Goal: Understand process/instructions: Learn how to perform a task or action

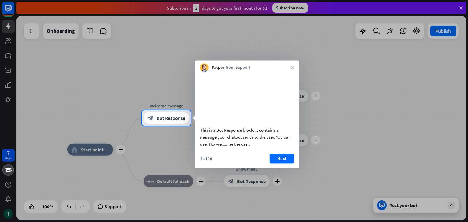
click at [289, 68] on div "Kacper from Support close" at bounding box center [247, 66] width 104 height 12
click at [291, 68] on icon "close" at bounding box center [292, 68] width 4 height 4
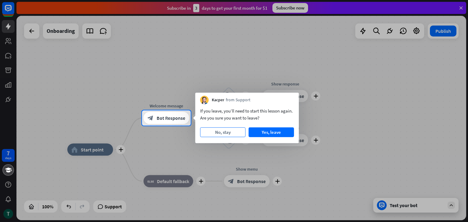
click at [223, 132] on button "No, stay" at bounding box center [222, 133] width 45 height 10
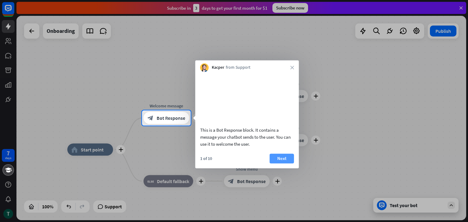
click at [282, 164] on button "Next" at bounding box center [282, 159] width 24 height 10
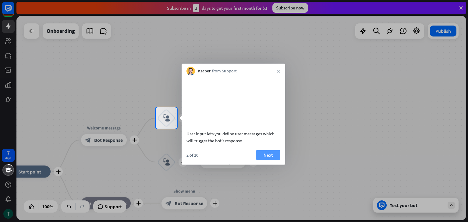
click at [270, 160] on button "Next" at bounding box center [268, 155] width 24 height 10
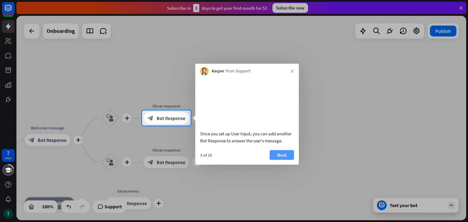
click at [290, 160] on button "Next" at bounding box center [282, 155] width 24 height 10
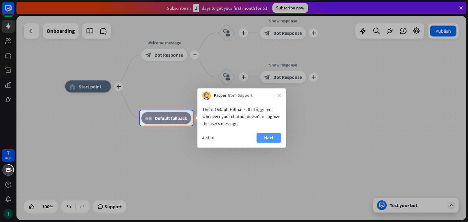
click at [266, 138] on button "Next" at bounding box center [269, 138] width 24 height 10
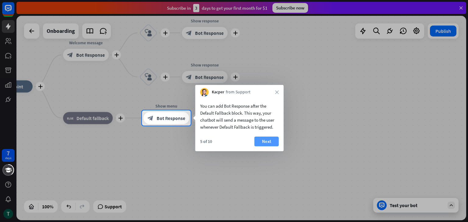
click at [266, 143] on button "Next" at bounding box center [266, 142] width 24 height 10
